Goal: Task Accomplishment & Management: Use online tool/utility

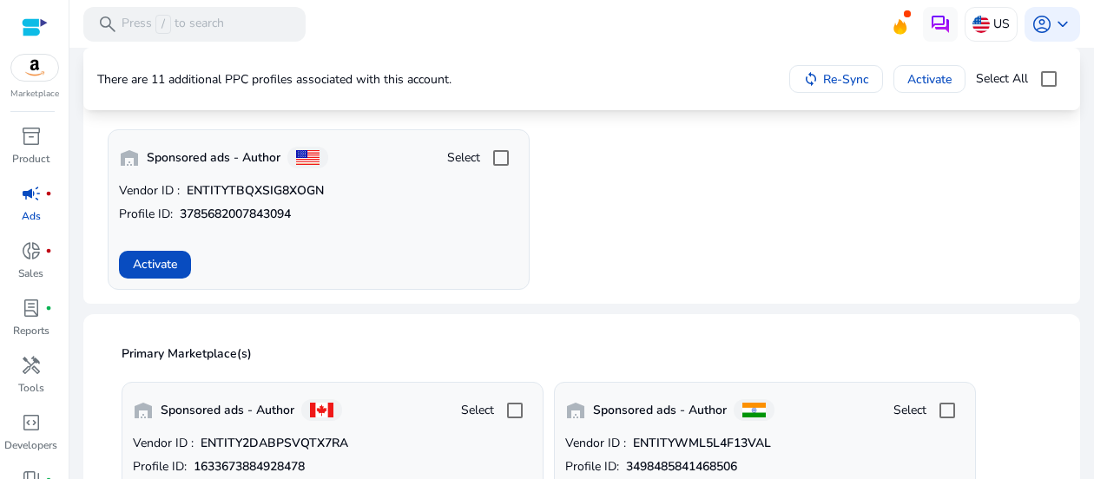
scroll to position [174, 0]
click at [162, 272] on span "Activate" at bounding box center [155, 263] width 44 height 18
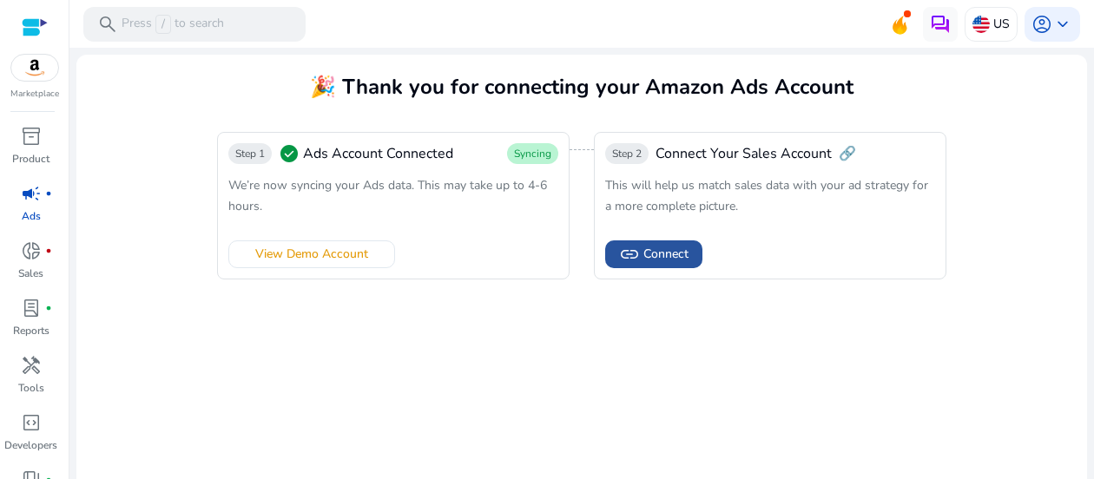
click at [677, 254] on span "Connect" at bounding box center [665, 254] width 45 height 18
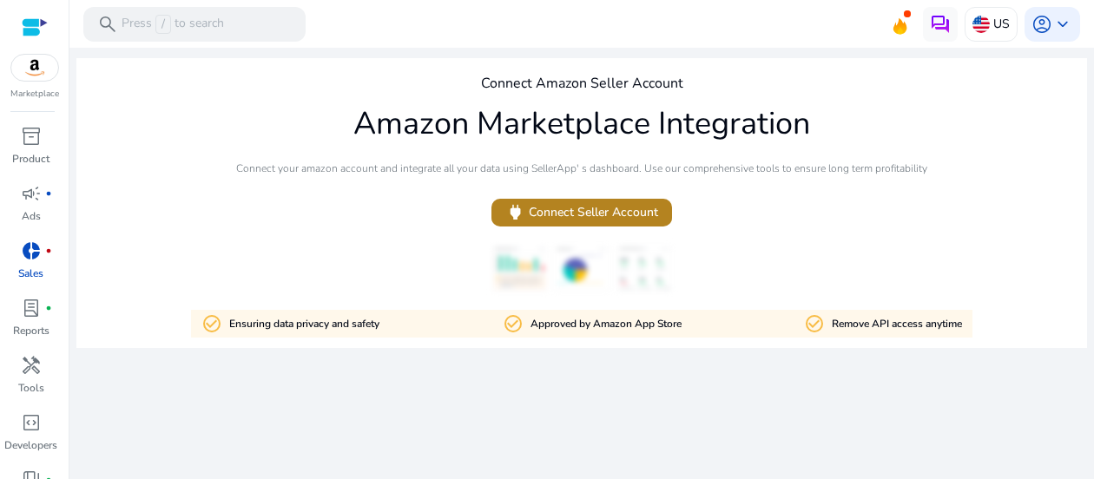
click at [601, 221] on span "power Connect Seller Account" at bounding box center [581, 212] width 153 height 20
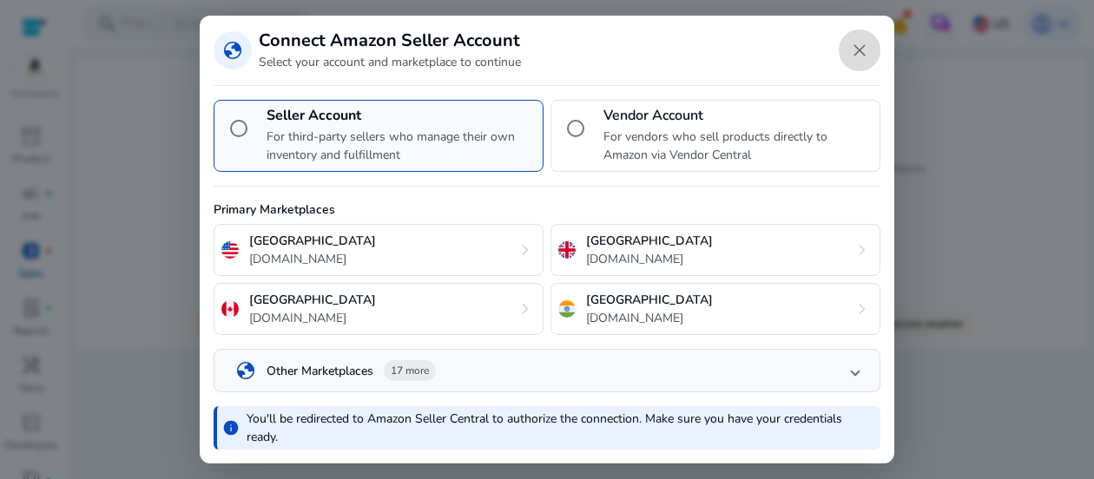
click at [858, 60] on span "Close dialog" at bounding box center [860, 51] width 42 height 42
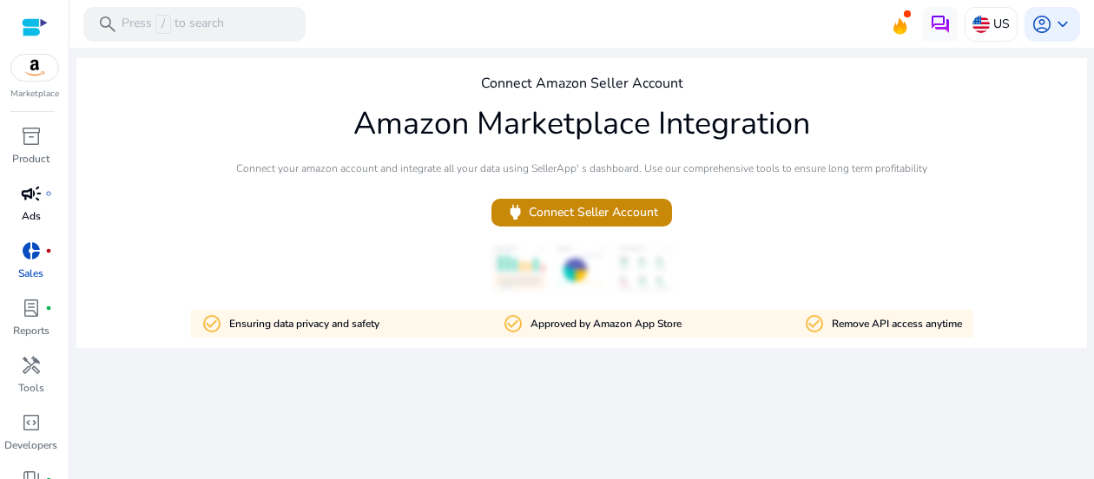
click at [36, 209] on p "Ads" at bounding box center [31, 216] width 19 height 16
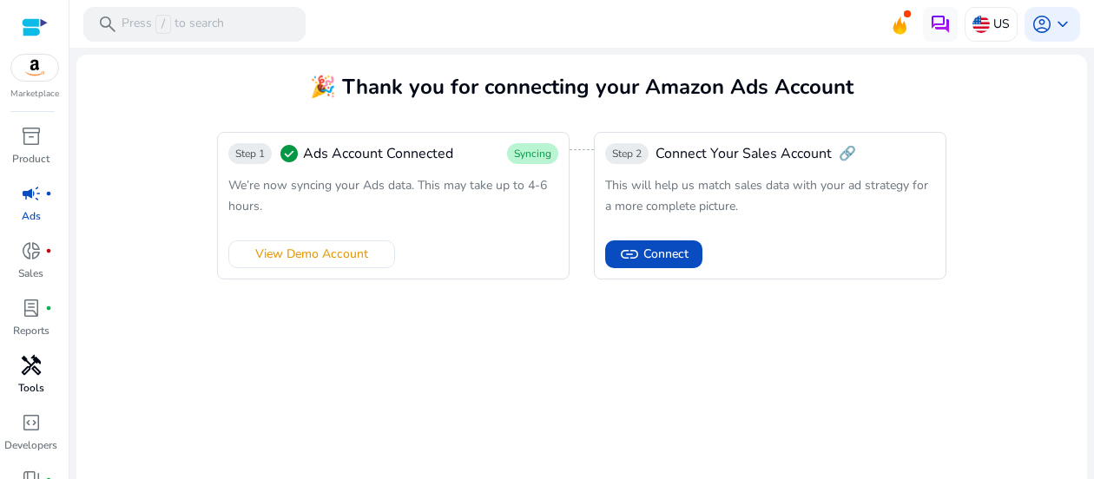
scroll to position [94, 0]
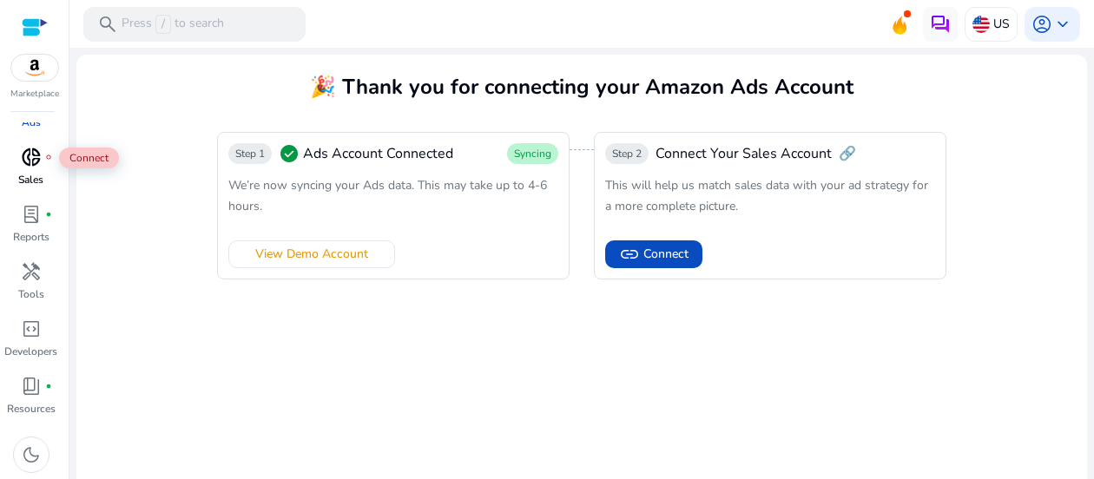
click at [36, 168] on span "donut_small" at bounding box center [31, 157] width 21 height 21
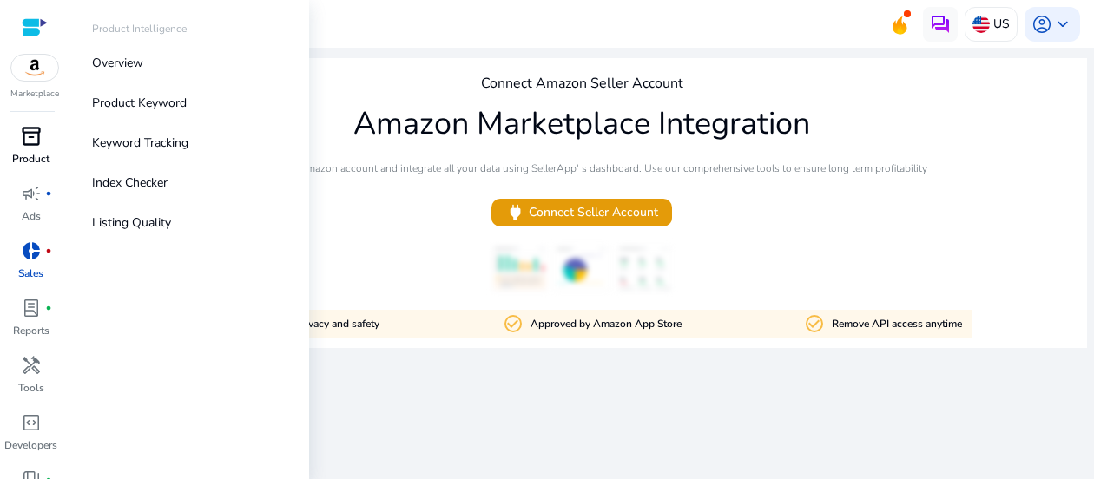
click at [27, 131] on span "inventory_2" at bounding box center [31, 136] width 21 height 21
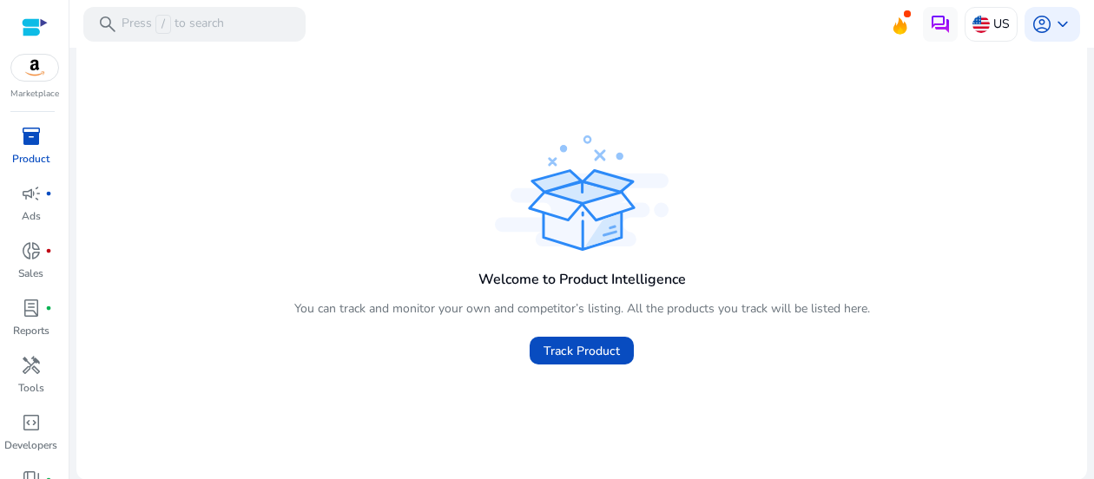
scroll to position [35, 0]
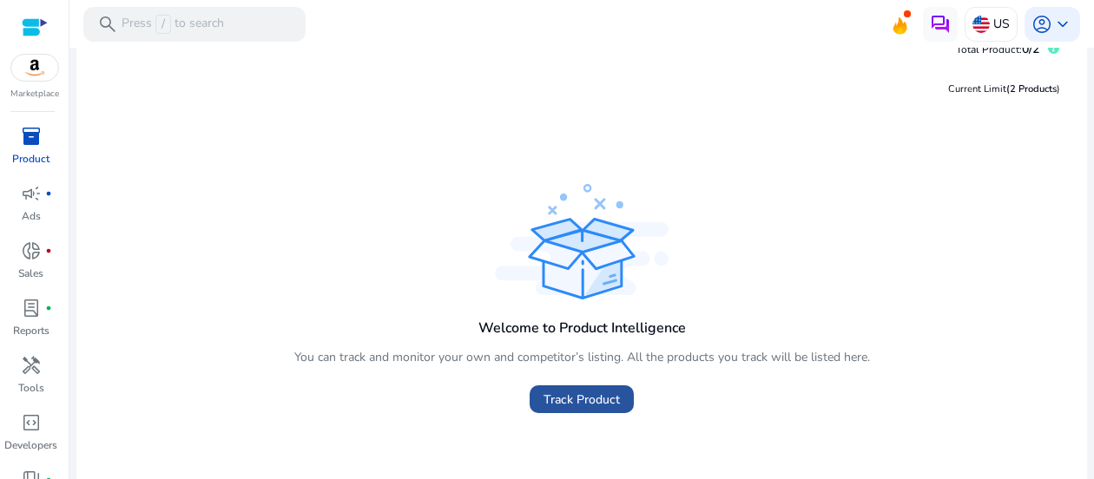
click at [576, 406] on span "Track Product" at bounding box center [582, 400] width 76 height 18
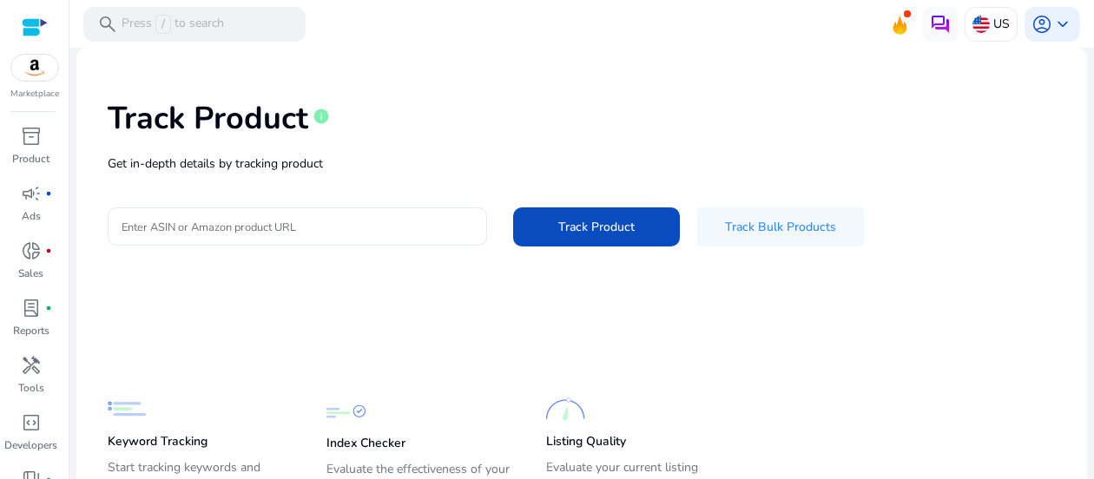
scroll to position [53, 0]
click at [326, 234] on input "Enter ASIN or Amazon product URL" at bounding box center [298, 225] width 352 height 19
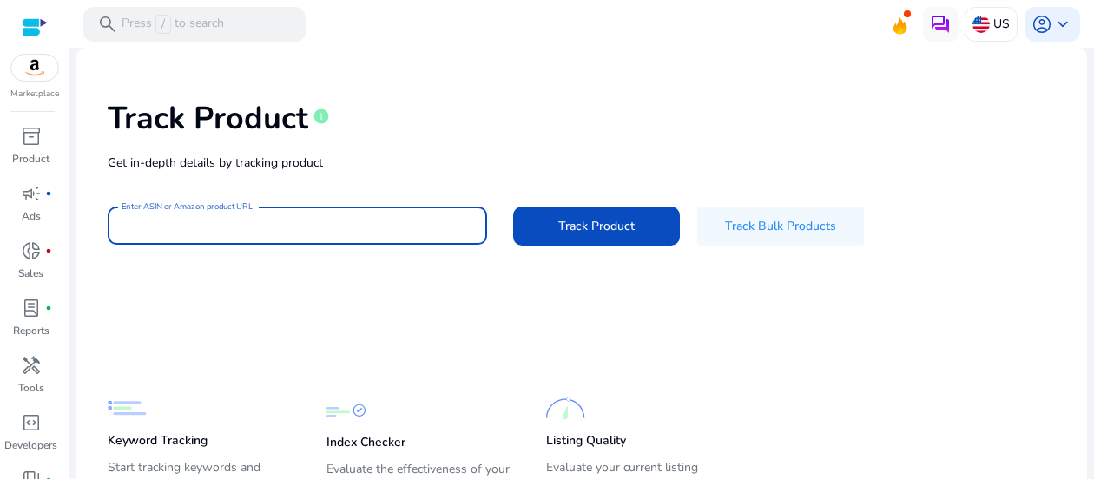
paste input "**********"
click at [128, 224] on input "**********" at bounding box center [298, 225] width 352 height 19
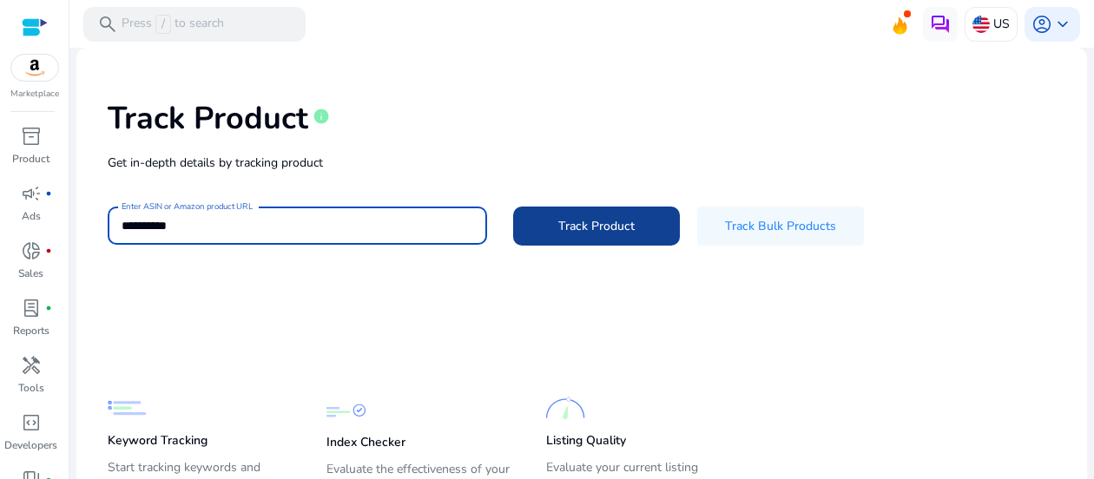
type input "**********"
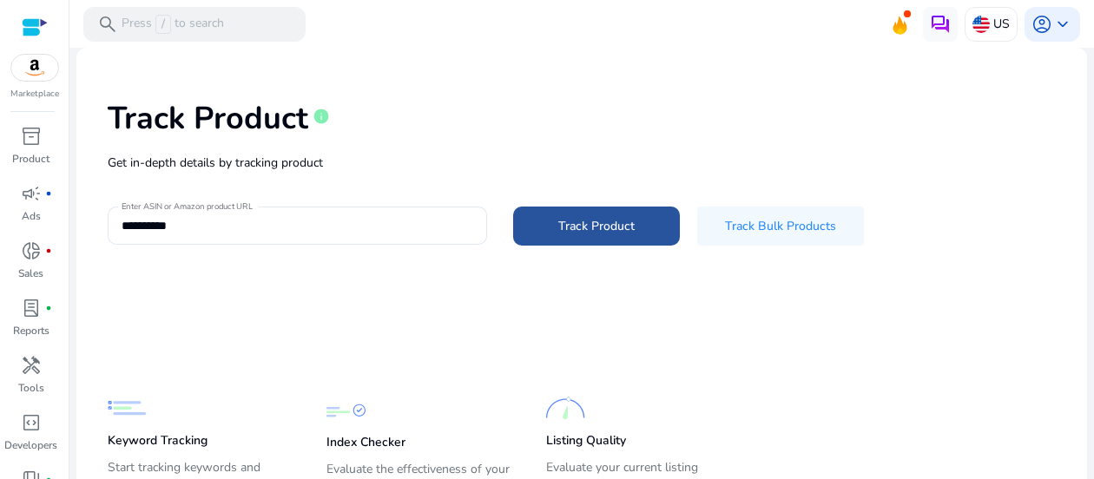
click at [590, 245] on span at bounding box center [596, 227] width 167 height 42
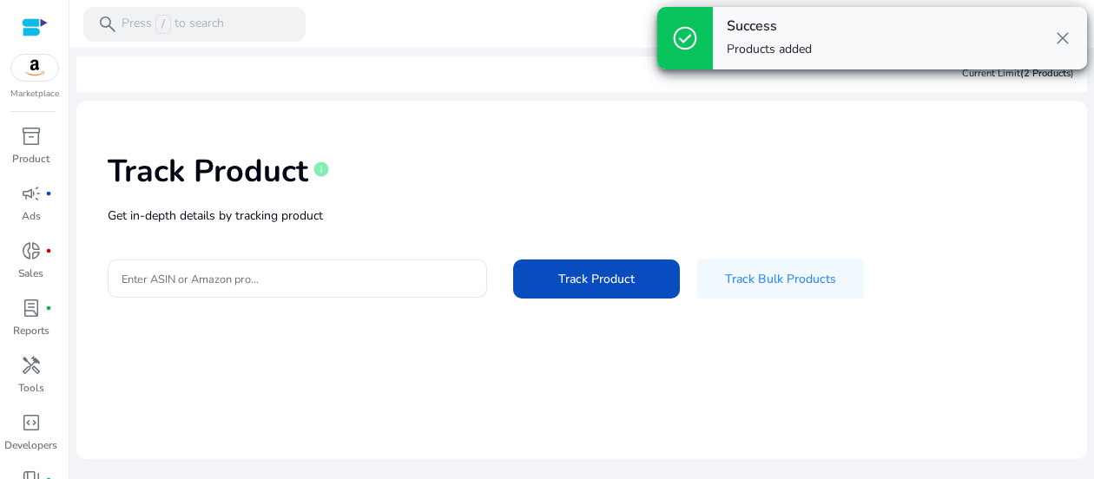
scroll to position [0, 0]
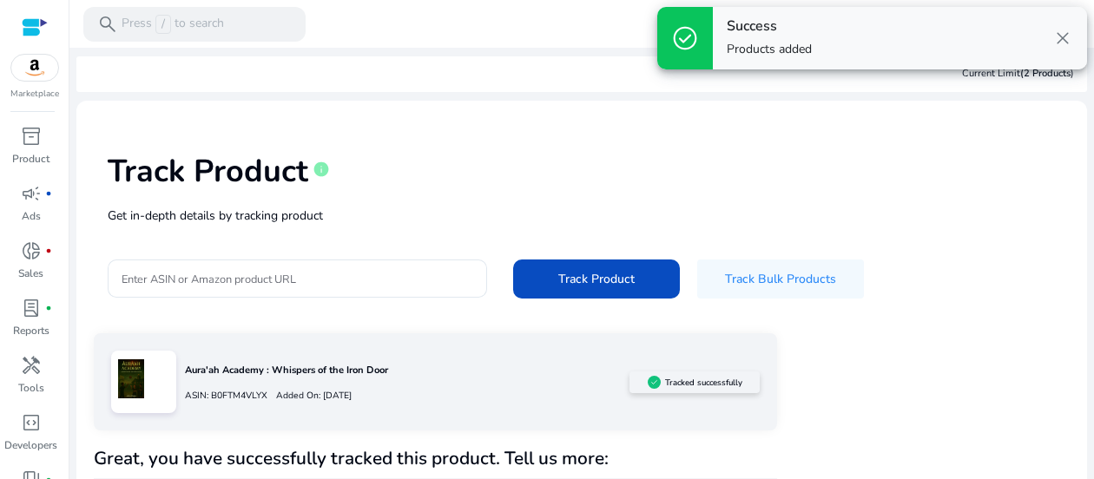
click at [1059, 43] on span "close" at bounding box center [1062, 38] width 21 height 21
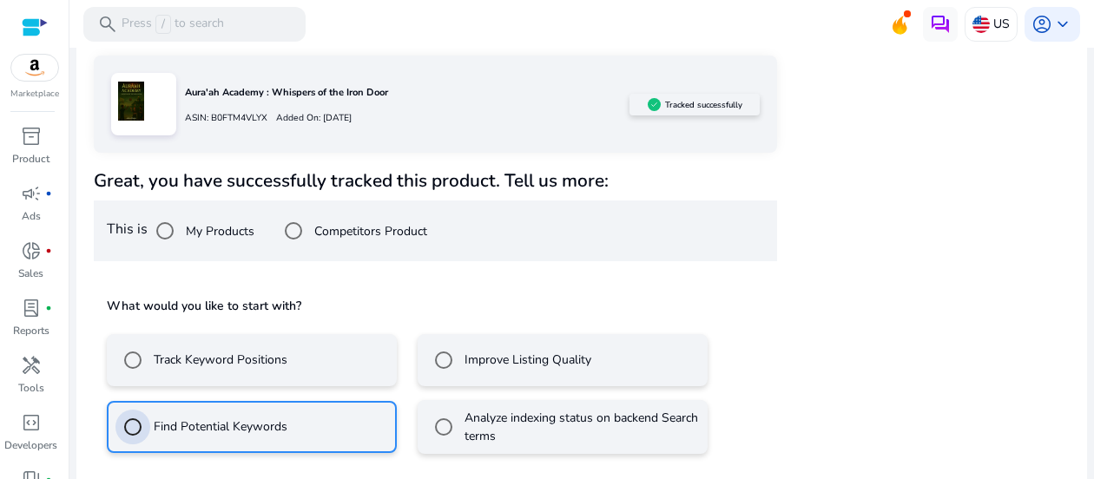
scroll to position [355, 0]
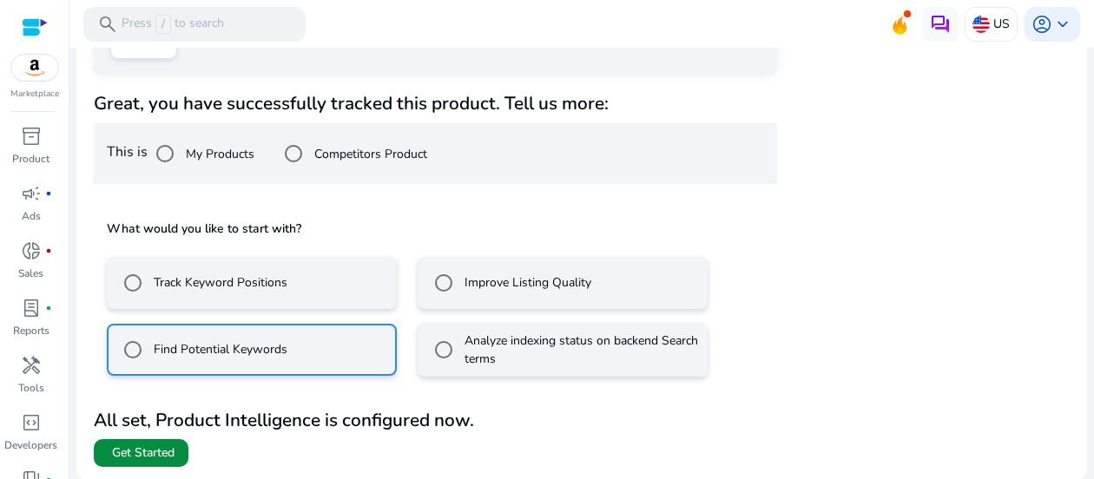
click at [151, 458] on span "Get Started" at bounding box center [143, 453] width 63 height 17
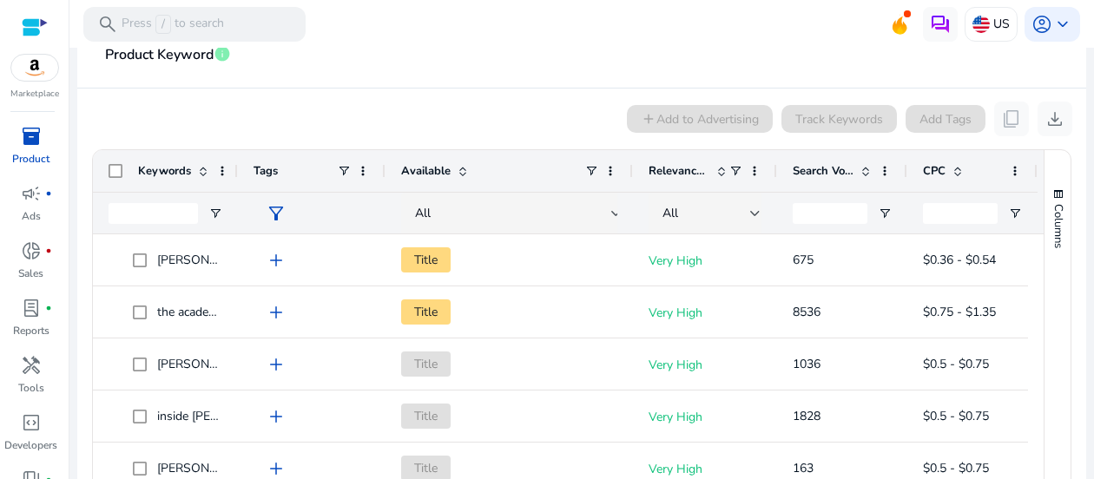
scroll to position [366, 0]
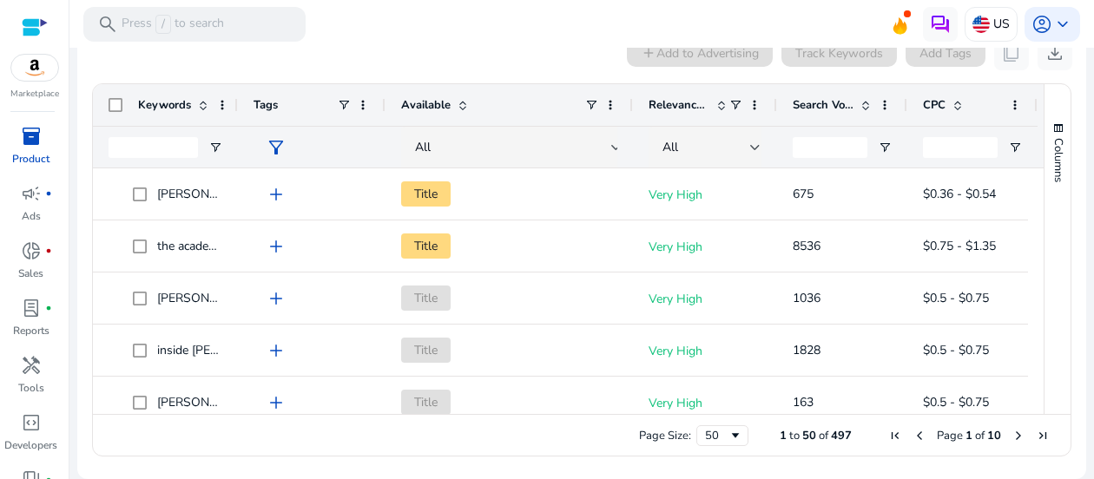
click at [201, 106] on span at bounding box center [203, 105] width 14 height 14
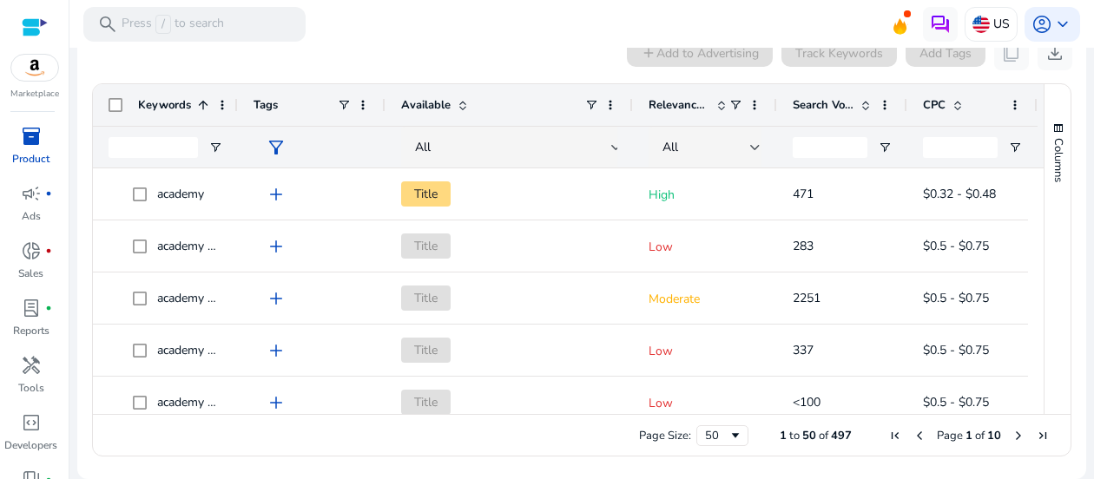
click at [201, 106] on span at bounding box center [203, 105] width 14 height 14
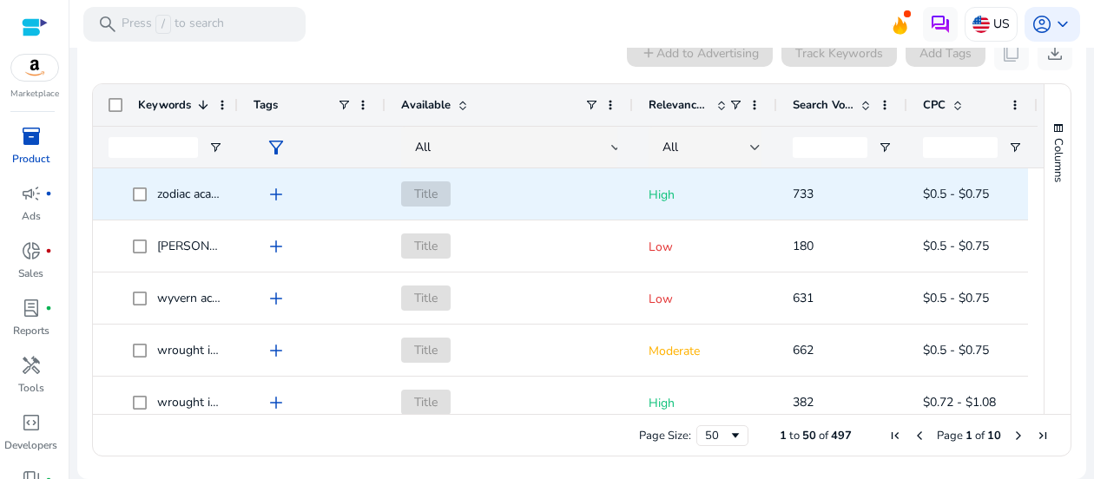
click at [201, 195] on span "zodiac academy the awakening" at bounding box center [240, 194] width 166 height 16
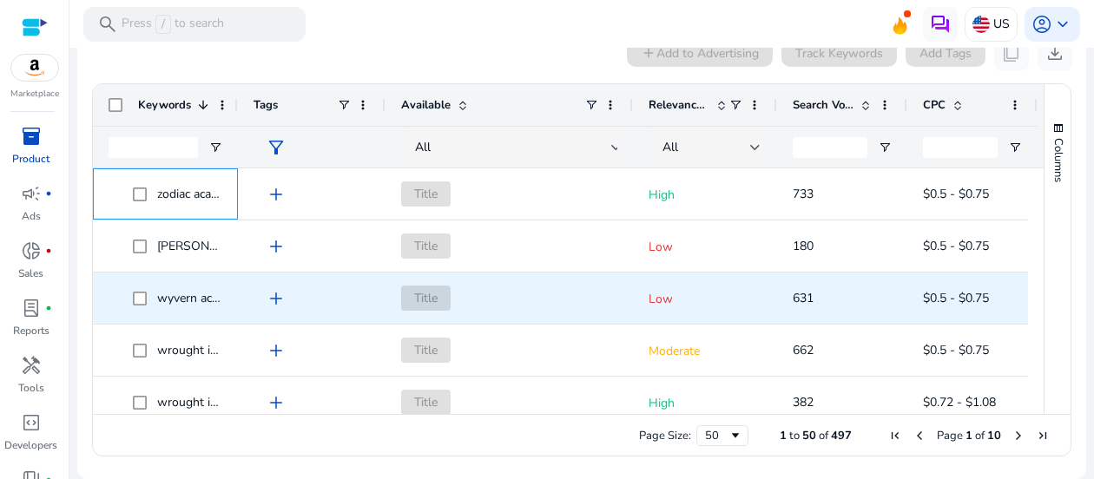
scroll to position [0, 0]
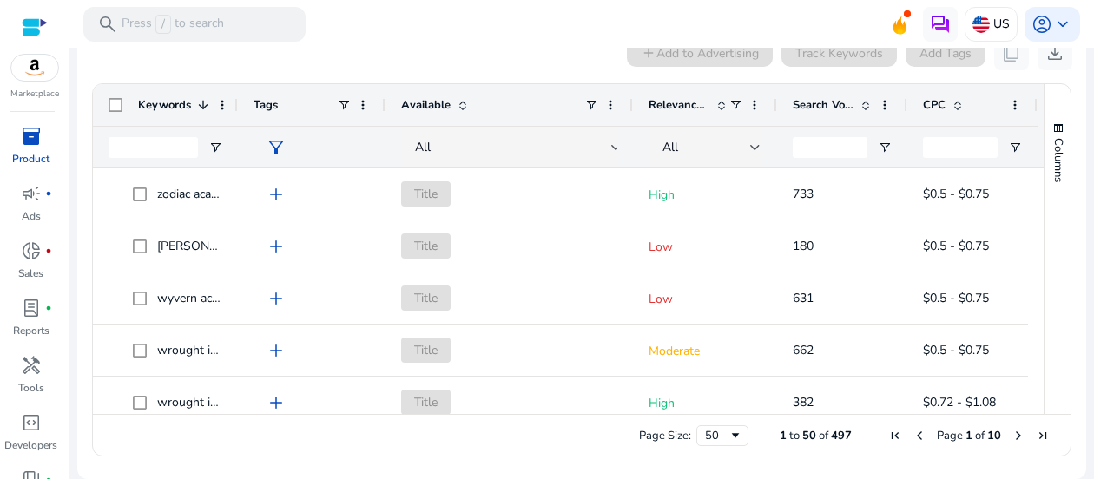
click at [495, 43] on mat-toolbar "search Press / to search US account_circle keyboard_arrow_down" at bounding box center [581, 24] width 1025 height 48
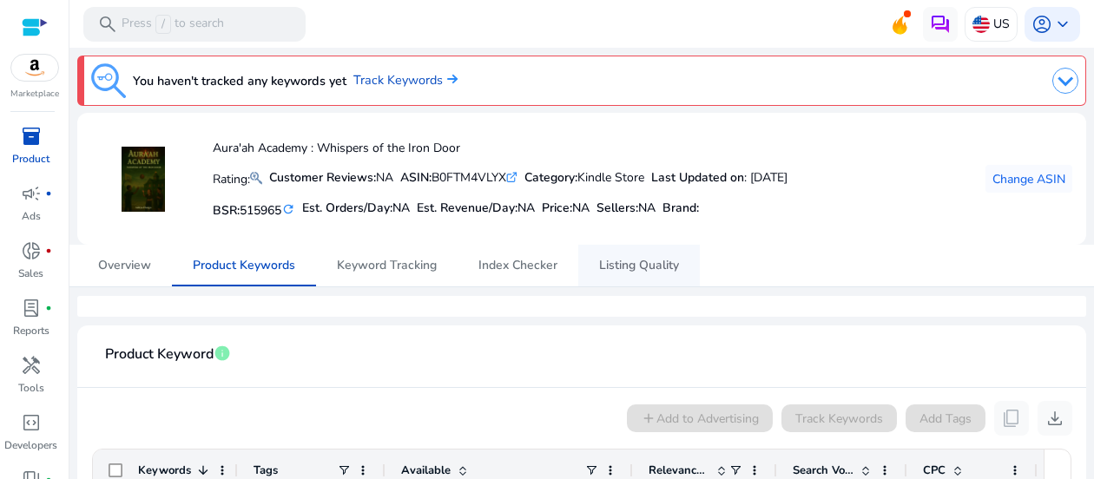
click at [636, 272] on span "Listing Quality" at bounding box center [639, 266] width 80 height 12
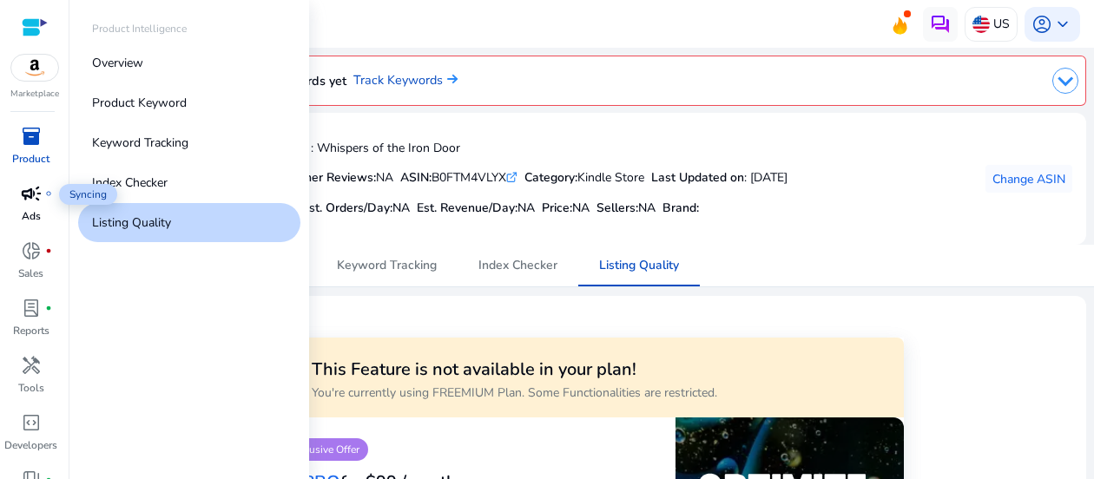
click at [33, 191] on span "campaign" at bounding box center [31, 193] width 21 height 21
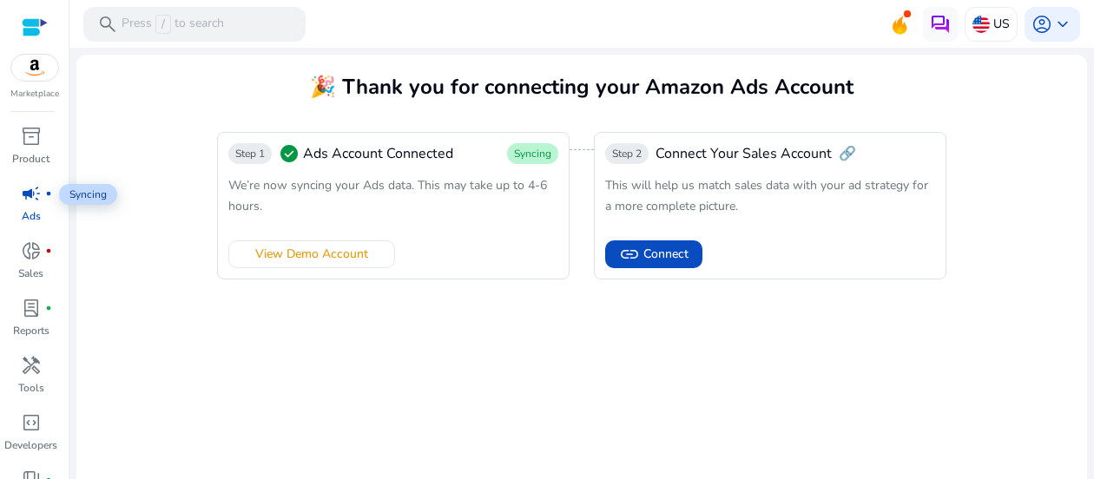
click at [33, 191] on span "campaign" at bounding box center [31, 193] width 21 height 21
